Goal: Transaction & Acquisition: Purchase product/service

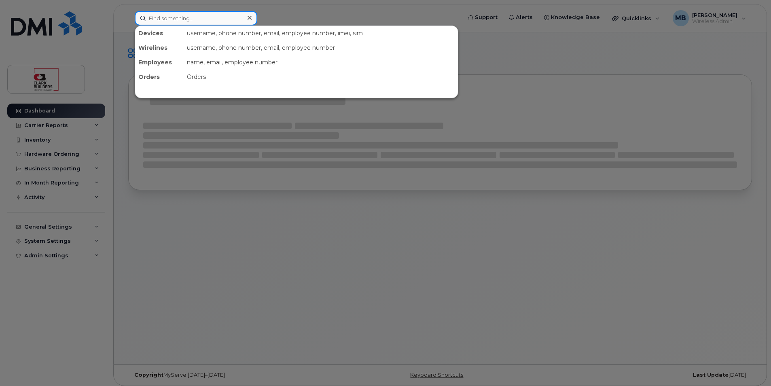
click at [188, 15] on input at bounding box center [196, 18] width 123 height 15
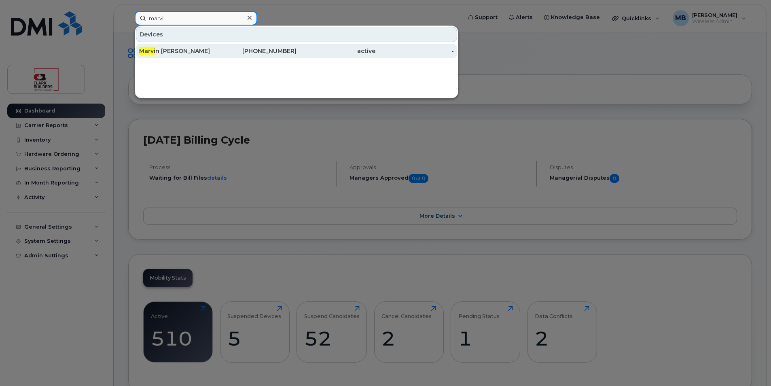
type input "marvi"
click at [200, 49] on div "Marvi n Sanchez" at bounding box center [178, 51] width 79 height 8
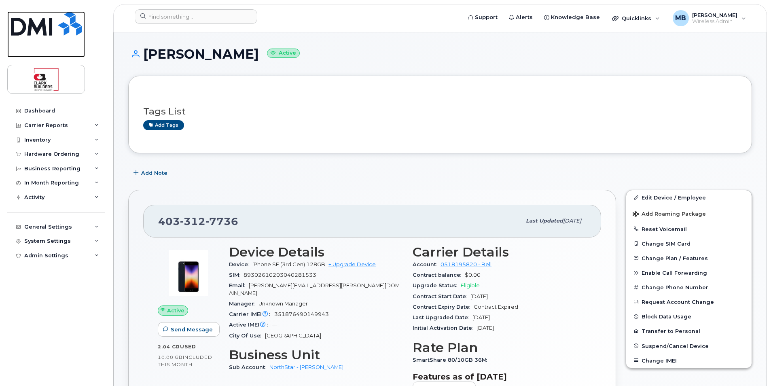
click at [57, 25] on img at bounding box center [46, 23] width 71 height 24
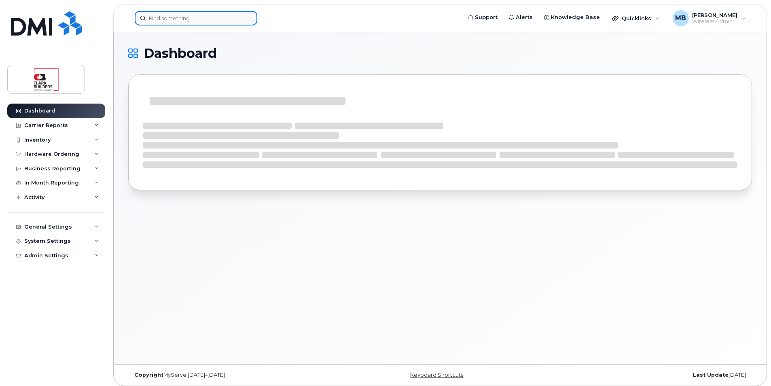
click at [167, 21] on input at bounding box center [196, 18] width 123 height 15
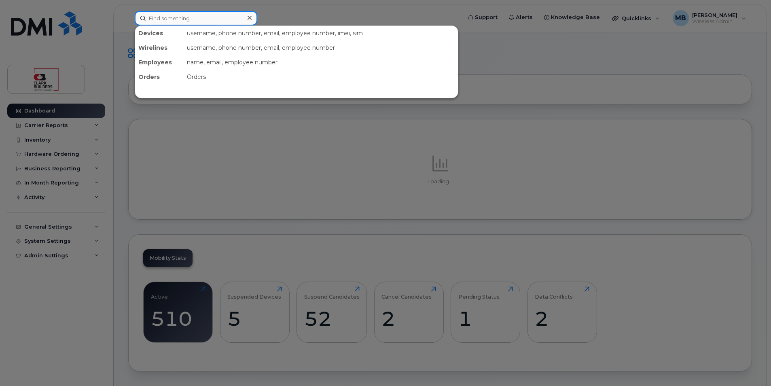
click at [168, 19] on input at bounding box center [196, 18] width 123 height 15
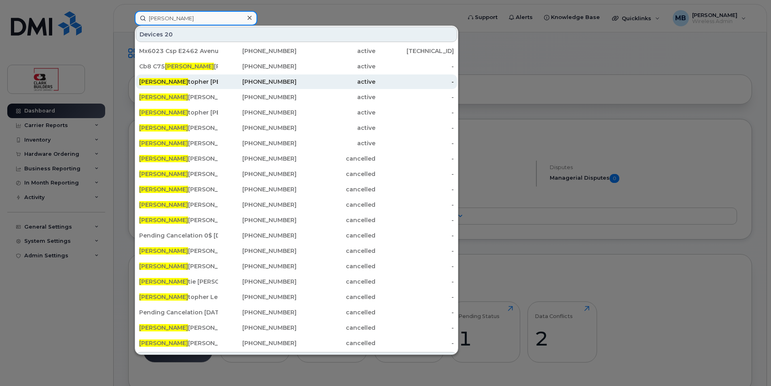
type input "chris"
click at [269, 83] on div "403-483-1611" at bounding box center [257, 82] width 79 height 8
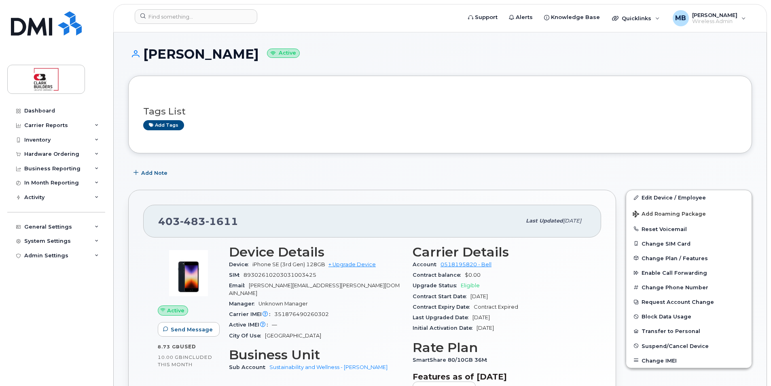
scroll to position [81, 0]
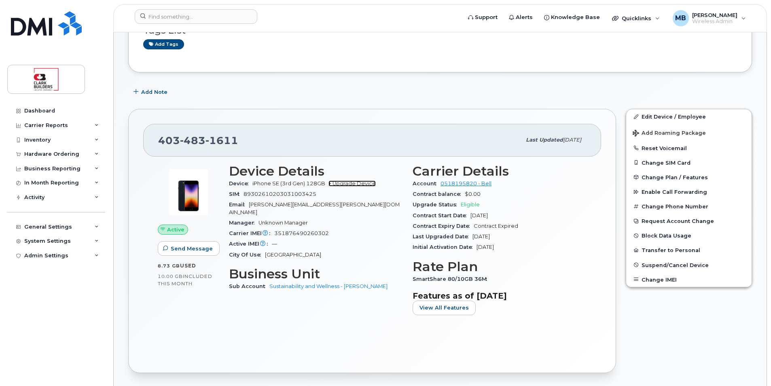
click at [360, 184] on link "+ Upgrade Device" at bounding box center [351, 183] width 47 height 6
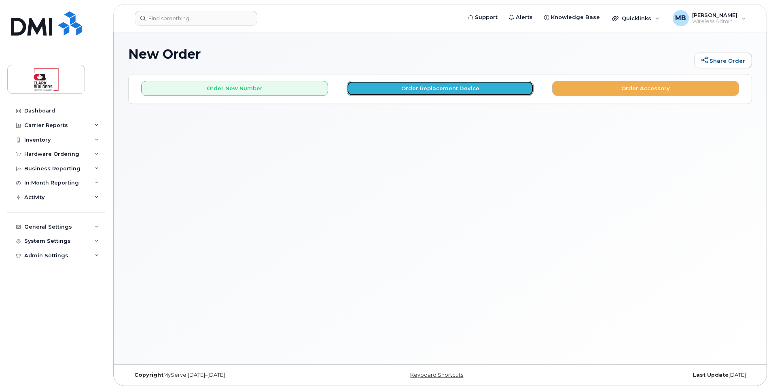
click at [439, 89] on button "Order Replacement Device" at bounding box center [440, 88] width 187 height 15
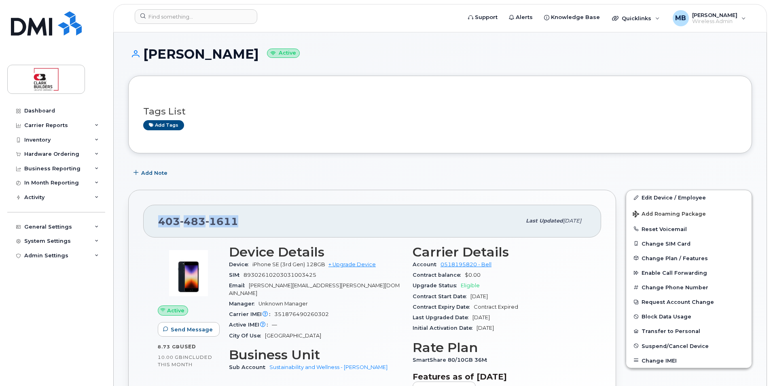
drag, startPoint x: 235, startPoint y: 223, endPoint x: 159, endPoint y: 222, distance: 75.3
click at [159, 222] on span "403 483 1611" at bounding box center [198, 221] width 80 height 12
copy span "403 483 1611"
click at [356, 263] on link "+ Upgrade Device" at bounding box center [351, 264] width 47 height 6
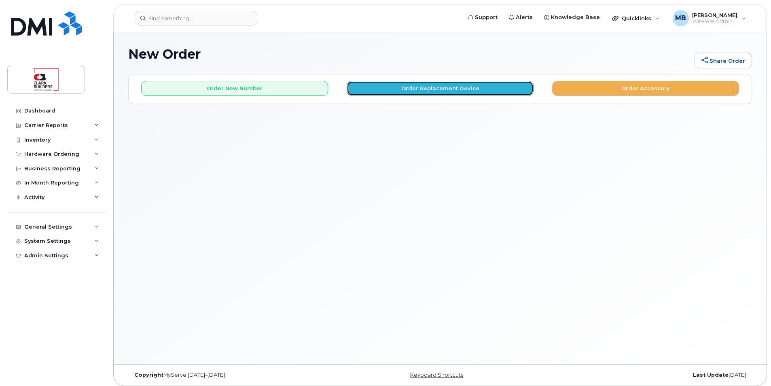
click at [429, 89] on button "Order Replacement Device" at bounding box center [440, 88] width 187 height 15
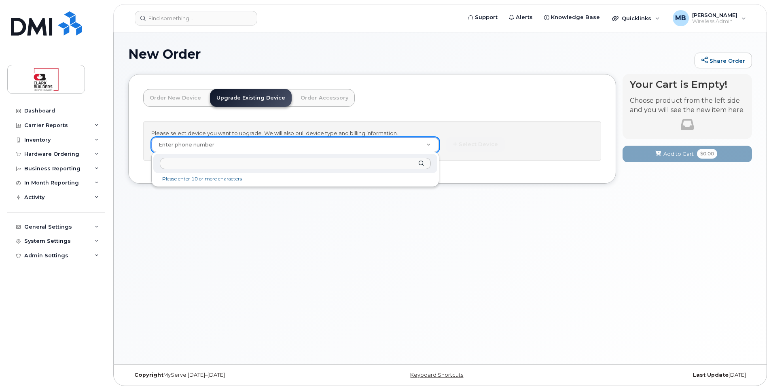
type input "4034831611"
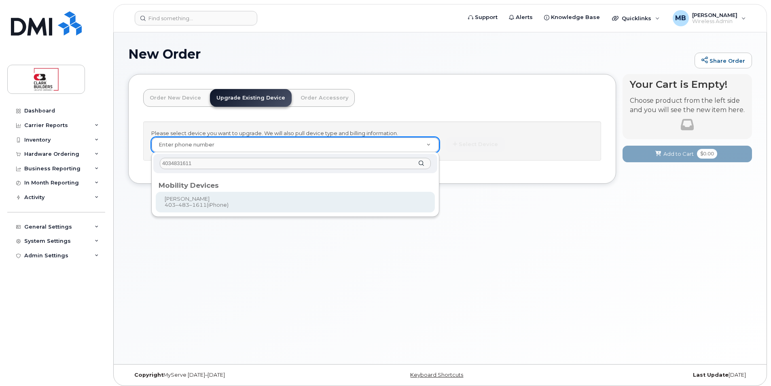
type input "204699"
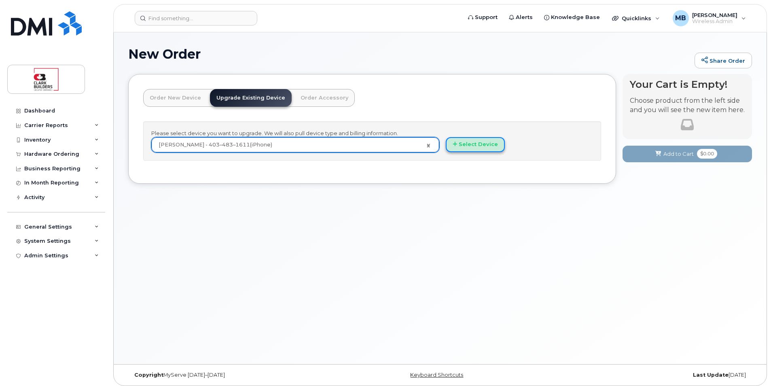
click at [475, 144] on button "Select Device" at bounding box center [475, 144] width 59 height 15
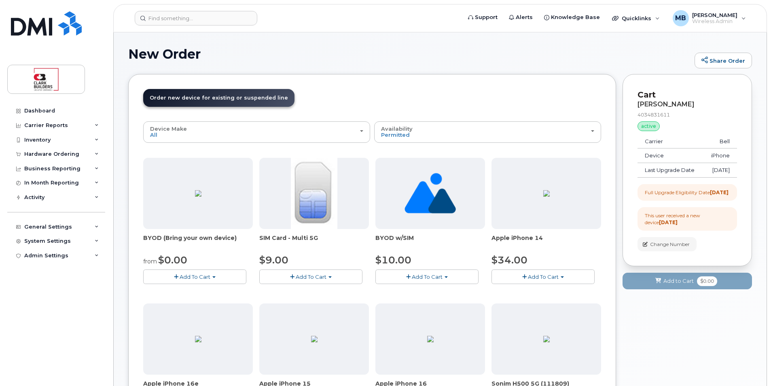
scroll to position [121, 0]
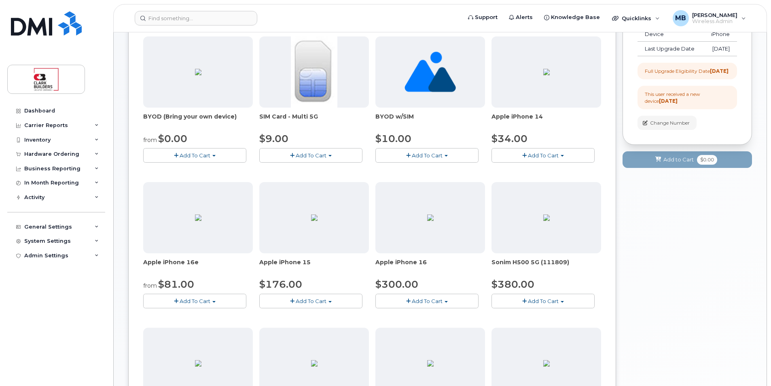
click at [315, 302] on span "Add To Cart" at bounding box center [311, 301] width 31 height 6
click at [324, 326] on link "$176.00 - 3-year upgrade (128GB model)" at bounding box center [324, 326] width 127 height 10
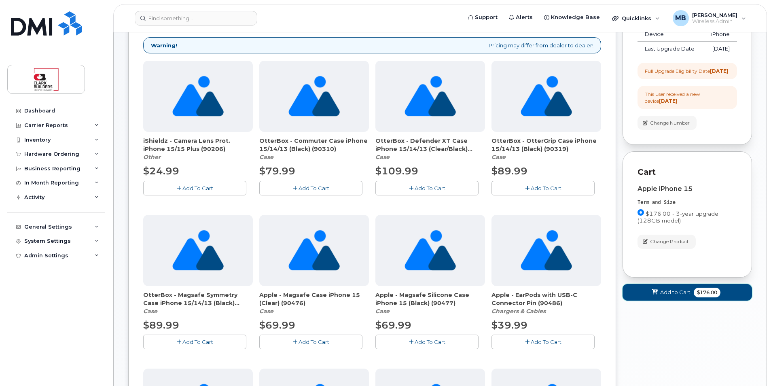
click at [674, 296] on span "Add to Cart" at bounding box center [675, 292] width 30 height 8
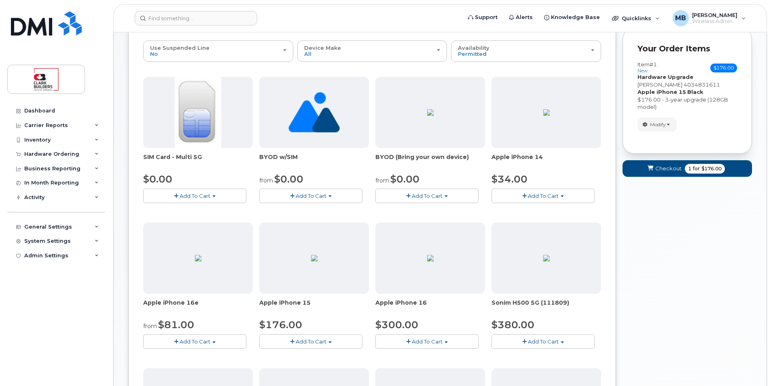
scroll to position [0, 0]
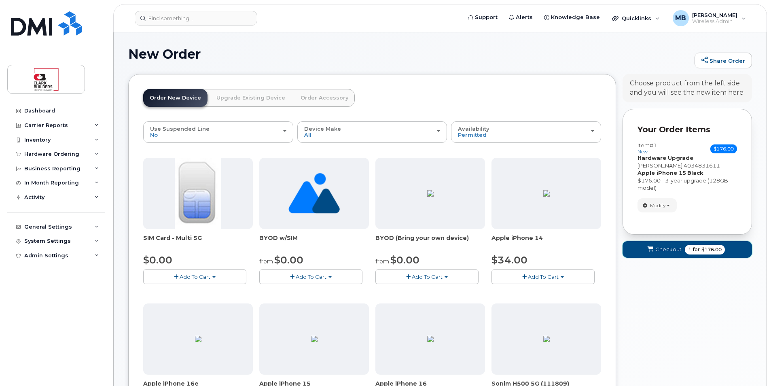
click at [673, 249] on span "Checkout" at bounding box center [668, 250] width 26 height 8
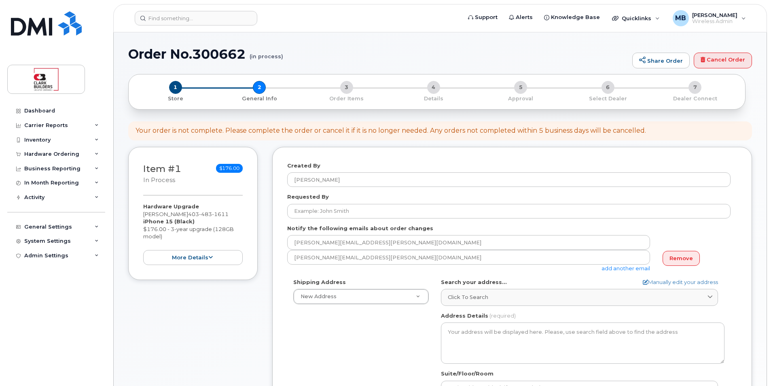
select select
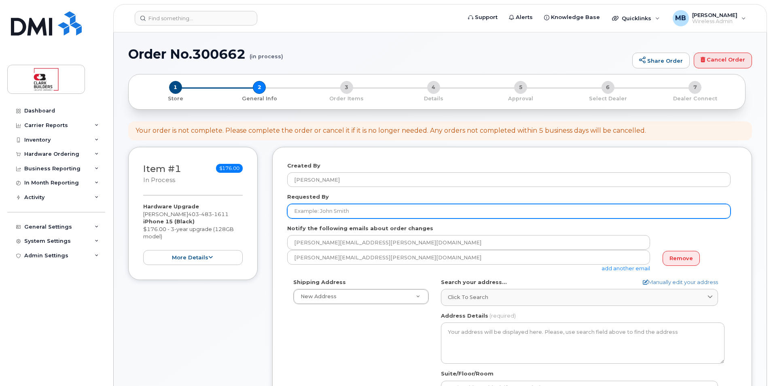
click at [358, 212] on input "Requested By" at bounding box center [508, 211] width 443 height 15
type input "[PERSON_NAME]"
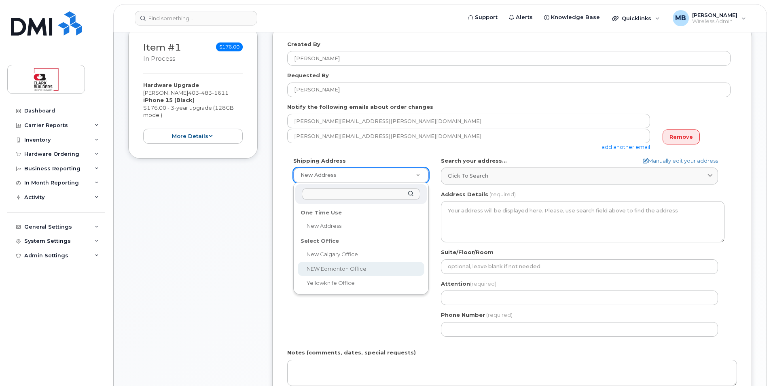
select select
type textarea "800, 5555 Calgary Trail NW Edmonton Alberta T6H 5P9"
type input "IT"
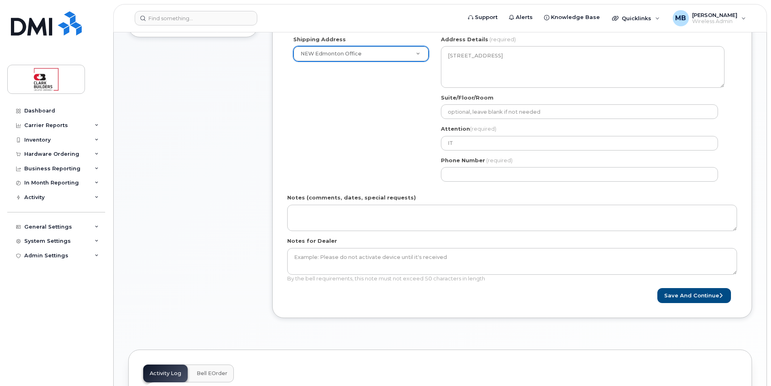
scroll to position [283, 0]
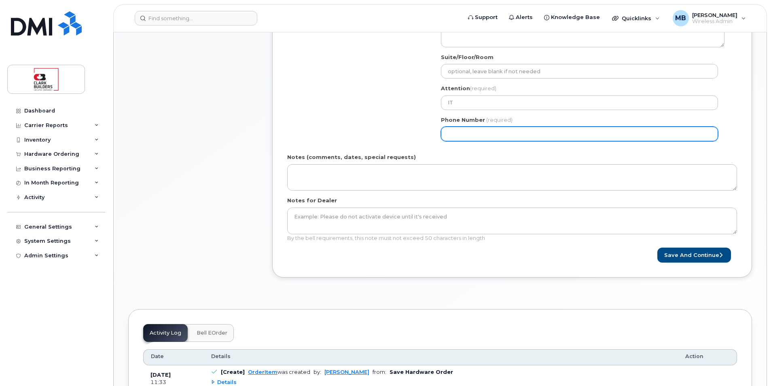
click at [480, 133] on input "Phone Number" at bounding box center [579, 134] width 277 height 15
type input "5873410870"
select select
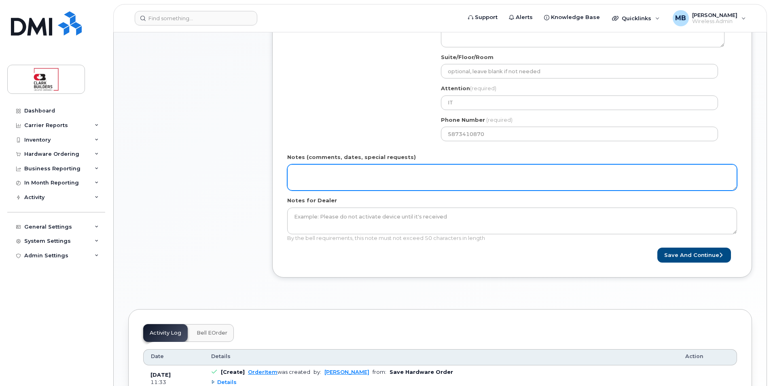
click at [409, 176] on textarea "Notes (comments, dates, special requests)" at bounding box center [512, 177] width 450 height 27
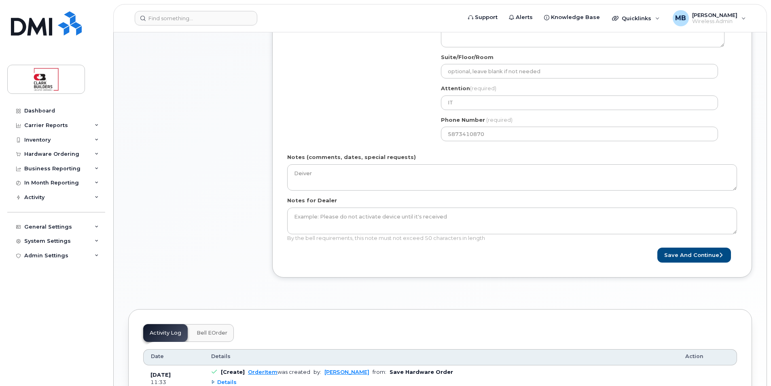
drag, startPoint x: 307, startPoint y: 174, endPoint x: 367, endPoint y: 161, distance: 60.9
click at [367, 161] on label "Notes (comments, dates, special requests)" at bounding box center [351, 157] width 129 height 8
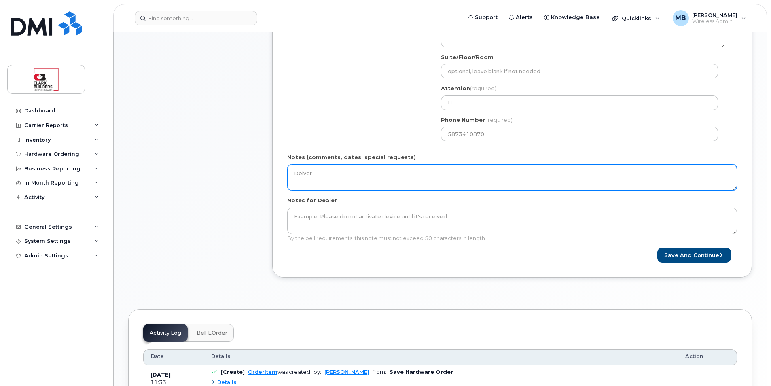
click at [367, 164] on textarea "Deiver" at bounding box center [512, 177] width 450 height 27
click at [316, 173] on textarea "Deiver" at bounding box center [512, 177] width 450 height 27
type textarea "Deliver Mon - Fri, 8 am - 5pm"
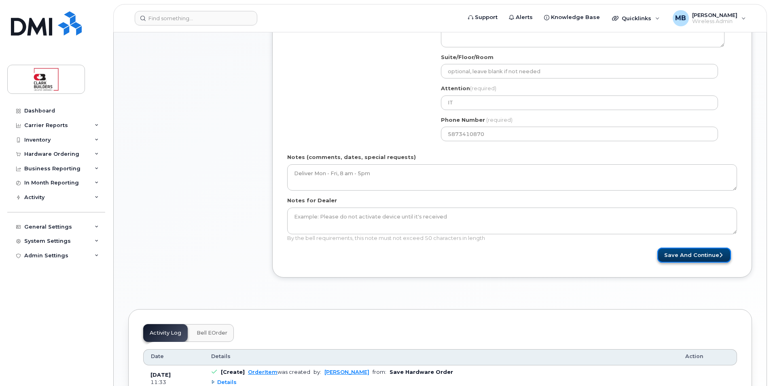
click at [685, 255] on button "Save and Continue" at bounding box center [694, 255] width 74 height 15
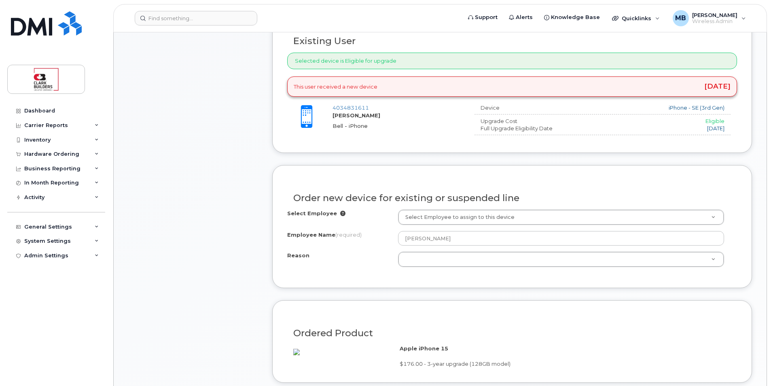
scroll to position [324, 0]
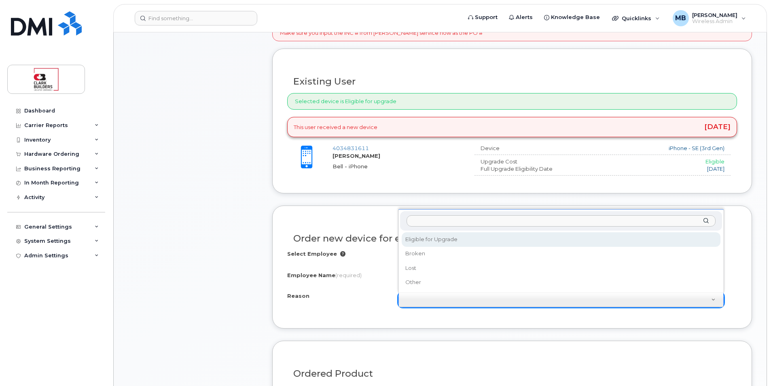
select select "eligible_for_upgrade"
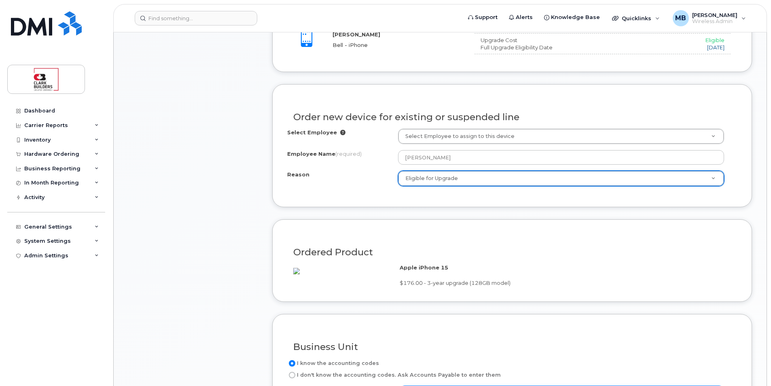
scroll to position [566, 0]
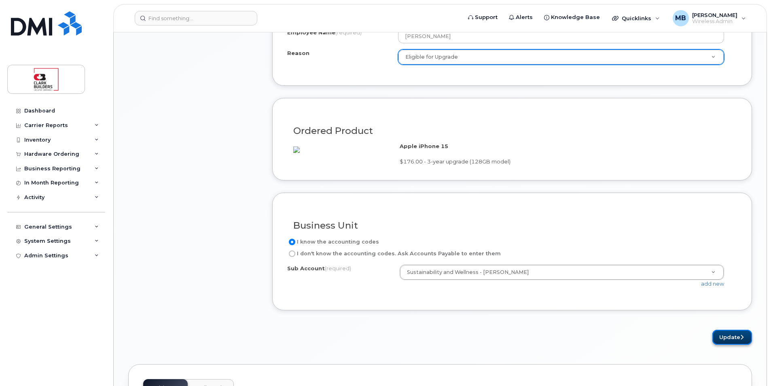
click at [727, 345] on button "Update" at bounding box center [732, 337] width 40 height 15
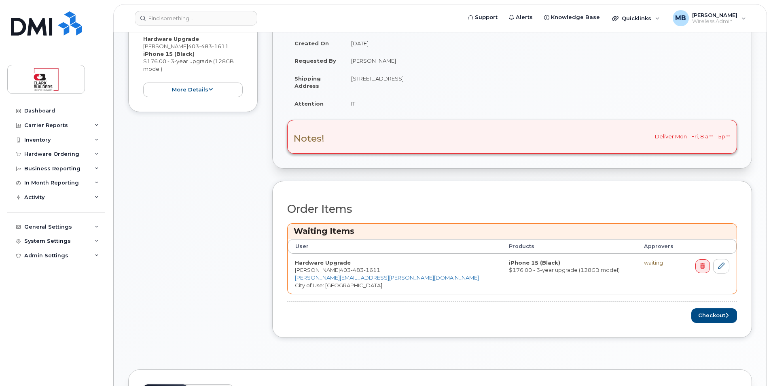
scroll to position [283, 0]
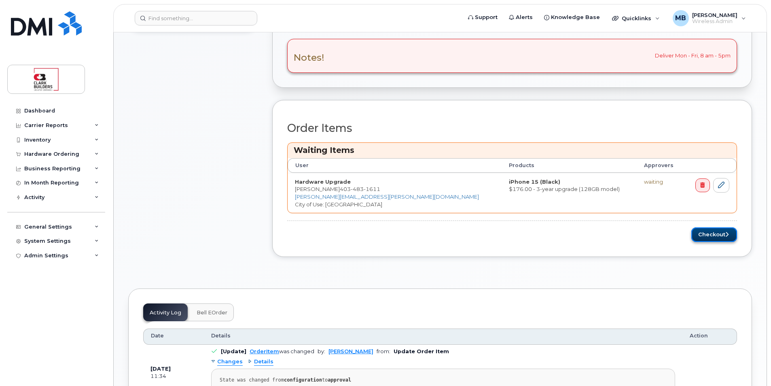
click at [714, 233] on button "Checkout" at bounding box center [714, 234] width 46 height 15
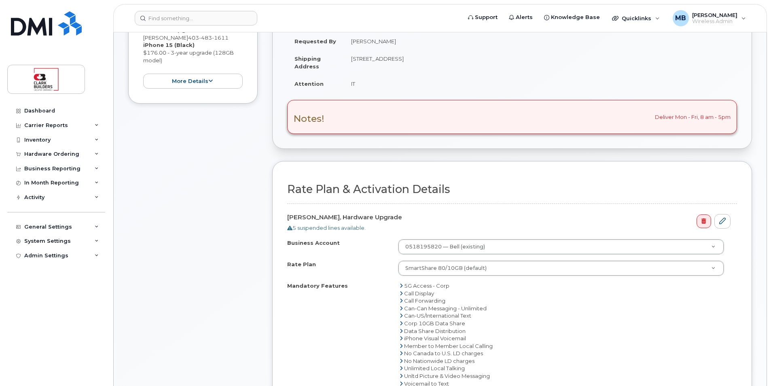
scroll to position [243, 0]
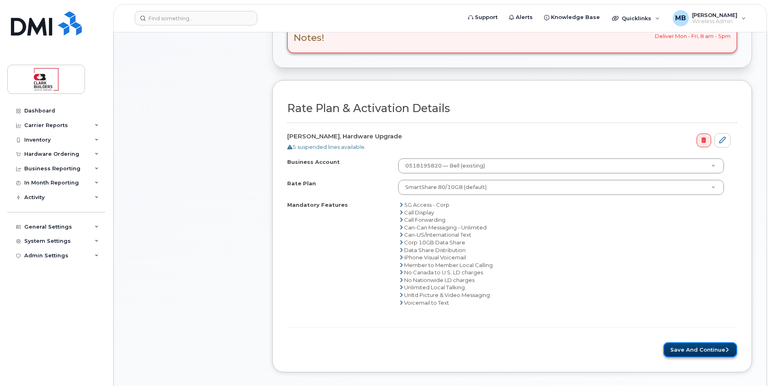
click at [691, 352] on button "Save and Continue" at bounding box center [700, 349] width 74 height 15
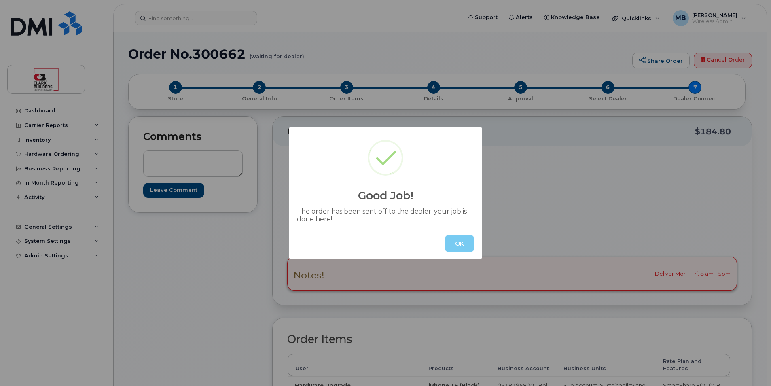
click at [458, 241] on button "OK" at bounding box center [459, 243] width 28 height 16
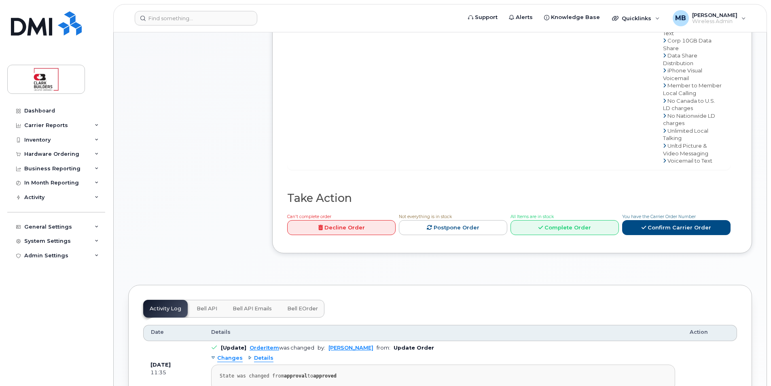
scroll to position [445, 0]
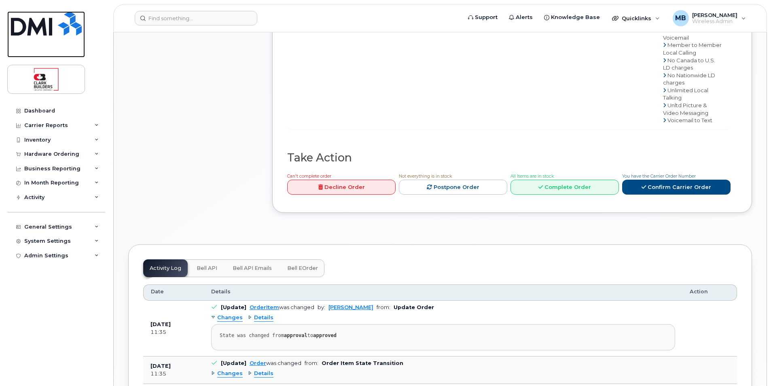
click at [53, 34] on img at bounding box center [46, 23] width 71 height 24
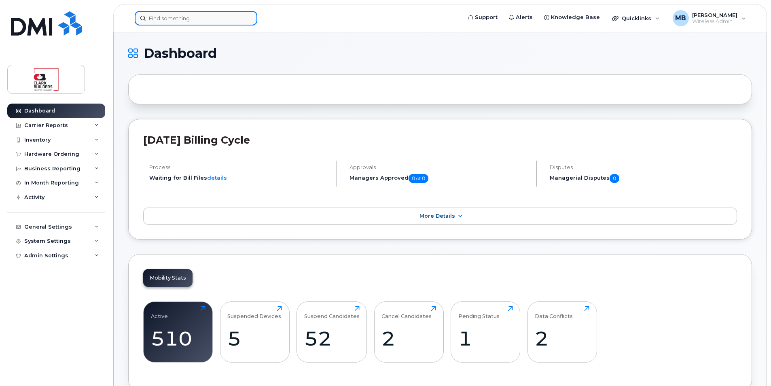
click at [228, 20] on input at bounding box center [196, 18] width 123 height 15
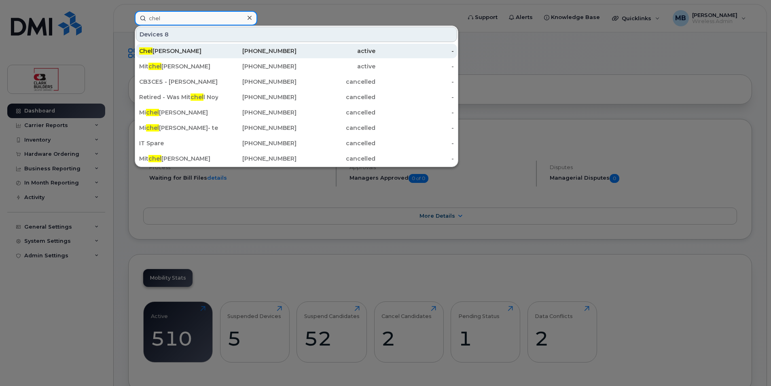
type input "chel"
click at [262, 48] on div "[PHONE_NUMBER]" at bounding box center [257, 51] width 79 height 8
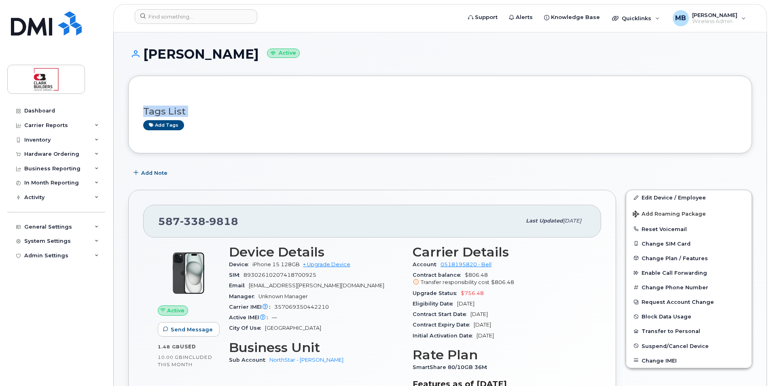
drag, startPoint x: 346, startPoint y: 60, endPoint x: 353, endPoint y: 167, distance: 107.0
drag, startPoint x: 353, startPoint y: 167, endPoint x: 342, endPoint y: 176, distance: 14.3
click at [343, 176] on div "Add Note" at bounding box center [440, 172] width 624 height 15
drag, startPoint x: 320, startPoint y: 180, endPoint x: 335, endPoint y: 77, distance: 104.6
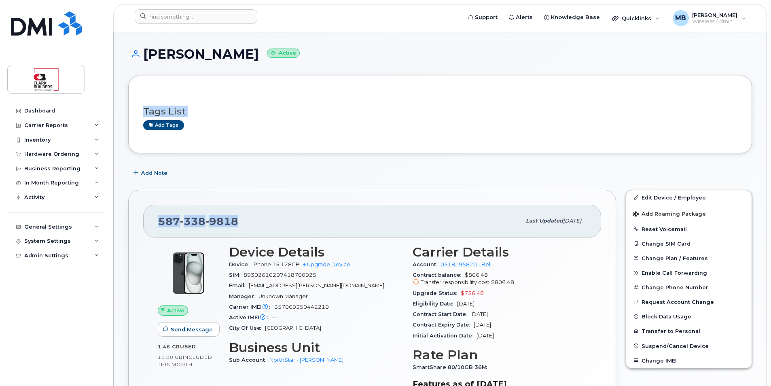
click at [337, 74] on div "[PERSON_NAME] Active" at bounding box center [440, 61] width 624 height 29
drag, startPoint x: 239, startPoint y: 222, endPoint x: 160, endPoint y: 224, distance: 78.9
click at [160, 224] on div "[PHONE_NUMBER]" at bounding box center [339, 220] width 363 height 17
click at [232, 220] on span "9818" at bounding box center [222, 221] width 33 height 12
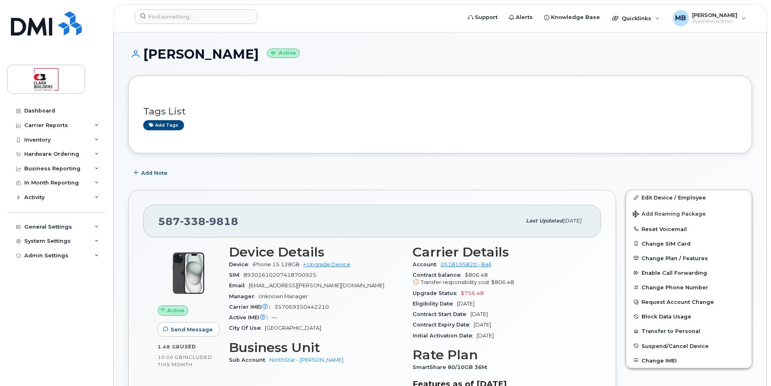
click at [249, 214] on div "[PHONE_NUMBER]" at bounding box center [339, 220] width 363 height 17
drag, startPoint x: 242, startPoint y: 219, endPoint x: 147, endPoint y: 220, distance: 95.5
click at [147, 220] on div "[PHONE_NUMBER] Last updated [DATE]" at bounding box center [372, 221] width 458 height 32
click at [277, 186] on div "[PHONE_NUMBER] Last updated [DATE] Active Send Message 1.48 GB  used 10.00 GB  …" at bounding box center [372, 325] width 498 height 281
click at [202, 74] on div "[PERSON_NAME] Active" at bounding box center [440, 61] width 624 height 29
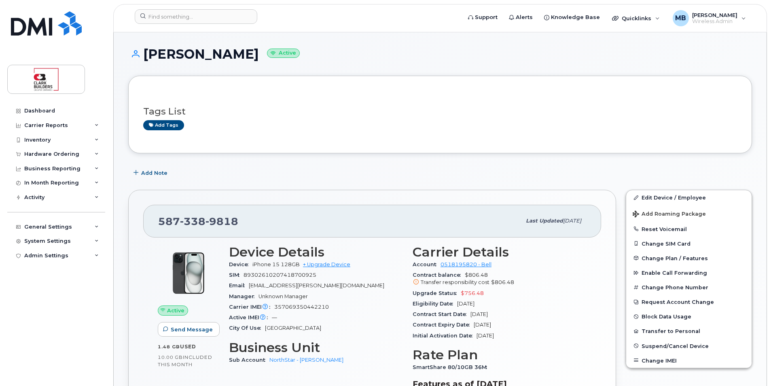
drag, startPoint x: 145, startPoint y: 51, endPoint x: 257, endPoint y: 64, distance: 112.4
click at [256, 63] on div "[PERSON_NAME] Active" at bounding box center [440, 61] width 624 height 29
drag, startPoint x: 257, startPoint y: 64, endPoint x: 284, endPoint y: 79, distance: 31.0
click at [284, 79] on div "Tags List Add tags" at bounding box center [440, 115] width 624 height 78
click at [362, 66] on div "[PERSON_NAME] Active" at bounding box center [440, 61] width 624 height 29
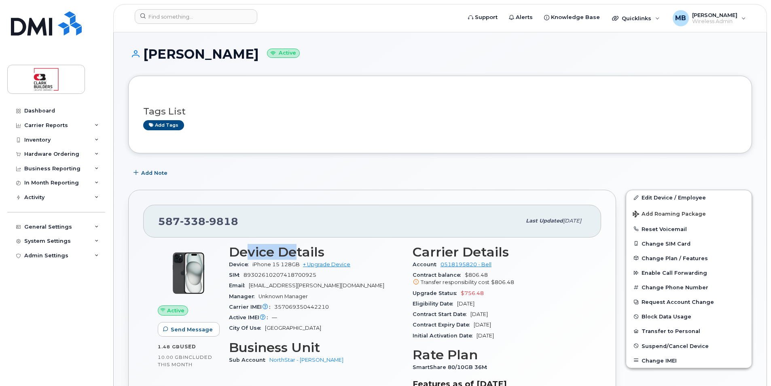
drag, startPoint x: 246, startPoint y: 250, endPoint x: 298, endPoint y: 251, distance: 52.2
click at [298, 251] on h3 "Device Details" at bounding box center [316, 252] width 174 height 15
drag, startPoint x: 298, startPoint y: 251, endPoint x: 307, endPoint y: 250, distance: 9.4
click at [307, 250] on h3 "Device Details" at bounding box center [316, 252] width 174 height 15
drag, startPoint x: 328, startPoint y: 250, endPoint x: 231, endPoint y: 250, distance: 97.9
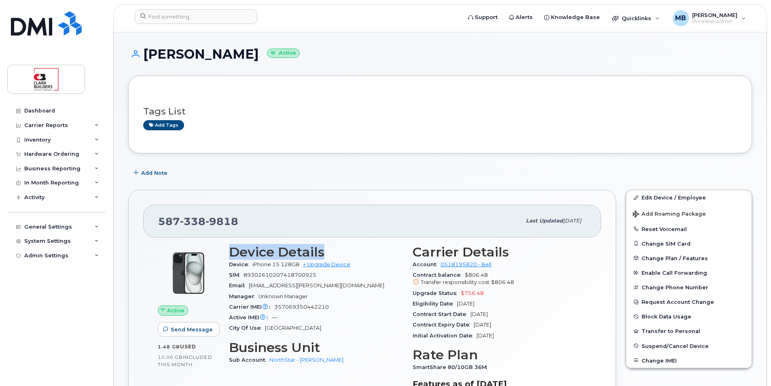
click at [231, 250] on h3 "Device Details" at bounding box center [316, 252] width 174 height 15
drag, startPoint x: 231, startPoint y: 250, endPoint x: 313, endPoint y: 174, distance: 111.7
click at [313, 174] on div "Add Note" at bounding box center [440, 172] width 624 height 15
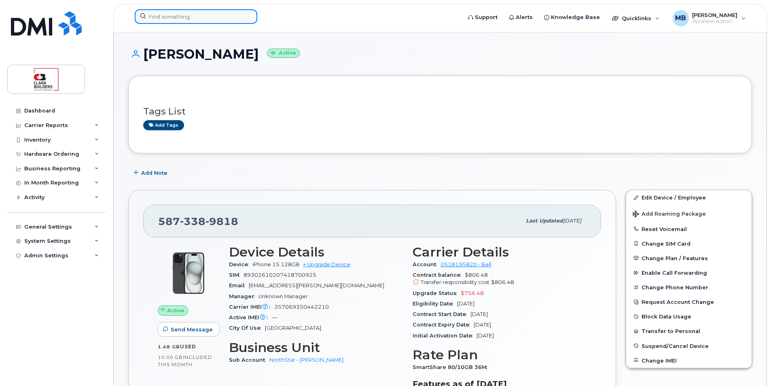
click at [179, 16] on input at bounding box center [196, 16] width 123 height 15
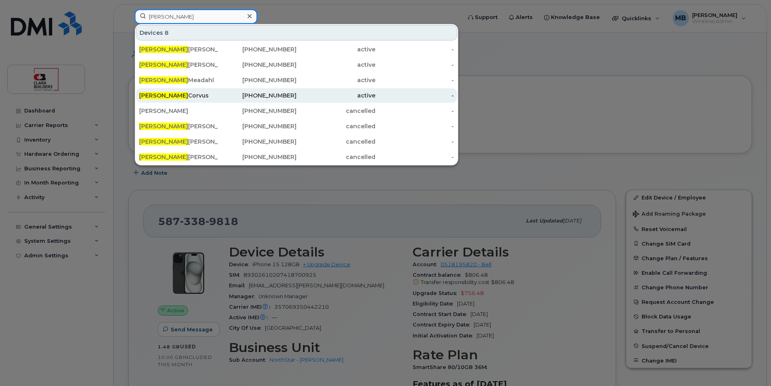
type input "[PERSON_NAME]"
click at [177, 97] on div "[PERSON_NAME]" at bounding box center [178, 95] width 79 height 8
